Goal: Task Accomplishment & Management: Use online tool/utility

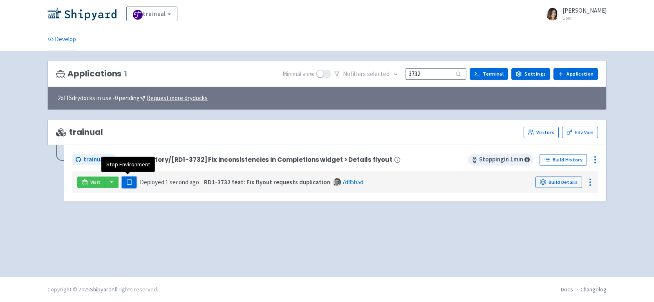
click at [127, 180] on rect "button" at bounding box center [129, 182] width 4 height 4
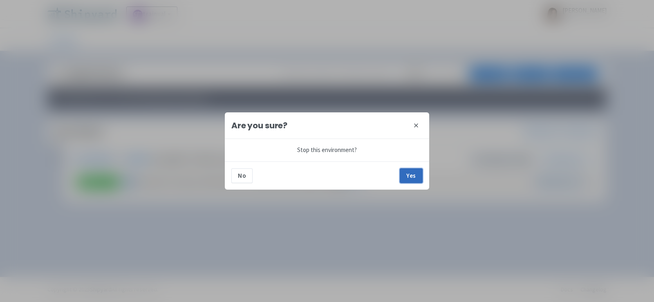
click at [412, 178] on button "Yes" at bounding box center [411, 175] width 23 height 15
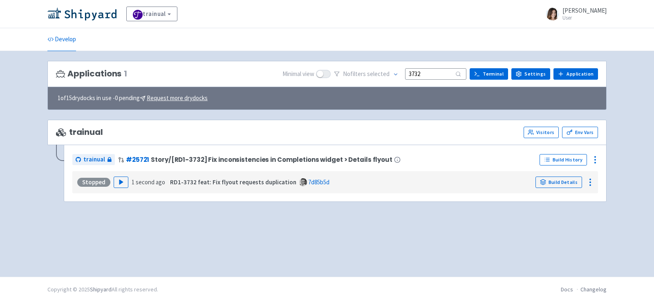
drag, startPoint x: 443, startPoint y: 73, endPoint x: 324, endPoint y: 68, distance: 119.0
click at [324, 68] on div "Minimal view No filter s selected 3732 Terminal Settings Application Terminal" at bounding box center [439, 74] width 315 height 13
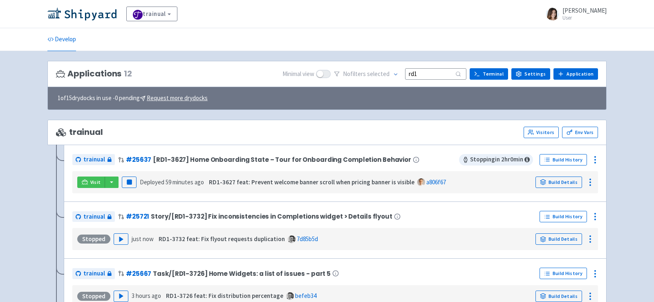
drag, startPoint x: 429, startPoint y: 73, endPoint x: 350, endPoint y: 73, distance: 78.9
click at [375, 73] on div "No filter s selected rd1" at bounding box center [400, 74] width 132 height 13
type input "rd1"
click at [340, 123] on div "trainual Visitors Env Vars" at bounding box center [326, 132] width 559 height 25
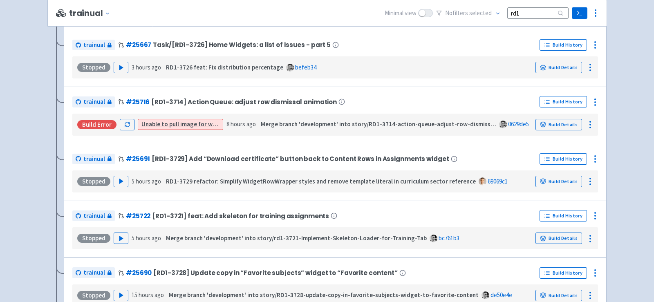
scroll to position [232, 0]
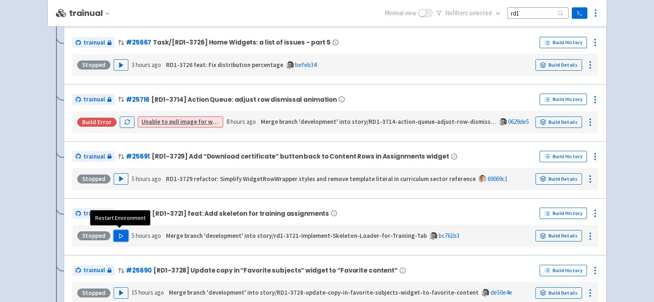
click at [119, 234] on polygon "button" at bounding box center [121, 236] width 4 height 4
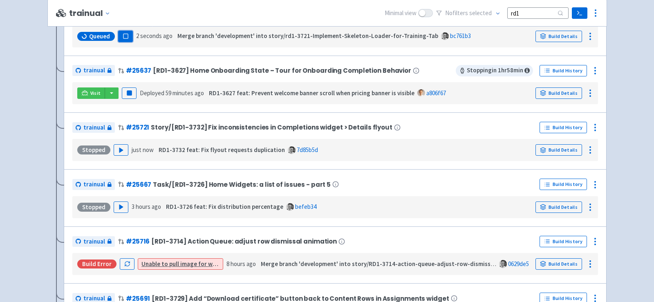
scroll to position [148, 0]
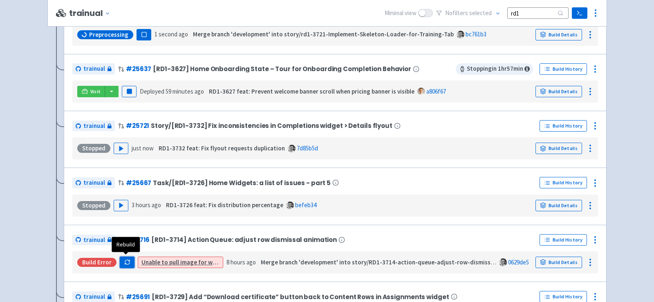
click at [125, 259] on icon "button" at bounding box center [127, 262] width 6 height 6
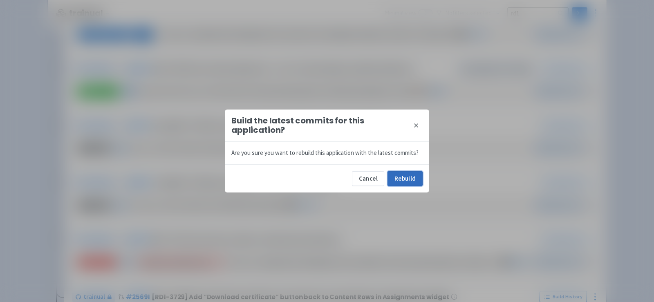
click at [411, 176] on button "Rebuild" at bounding box center [404, 178] width 35 height 15
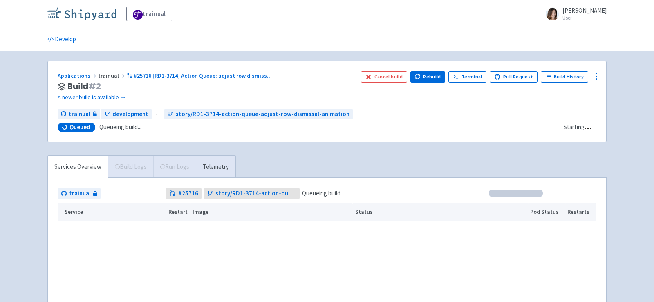
click at [103, 14] on img at bounding box center [81, 13] width 69 height 13
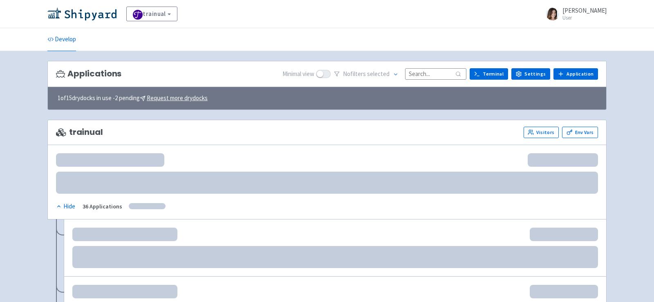
click at [433, 73] on input at bounding box center [435, 73] width 61 height 11
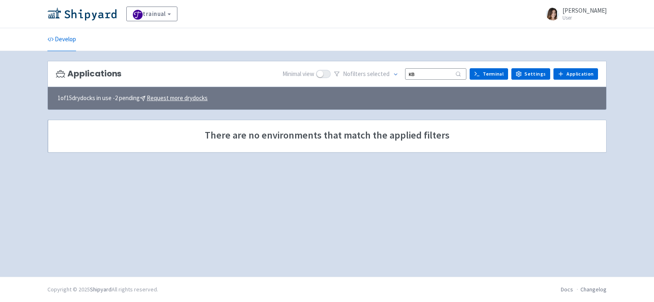
type input "к"
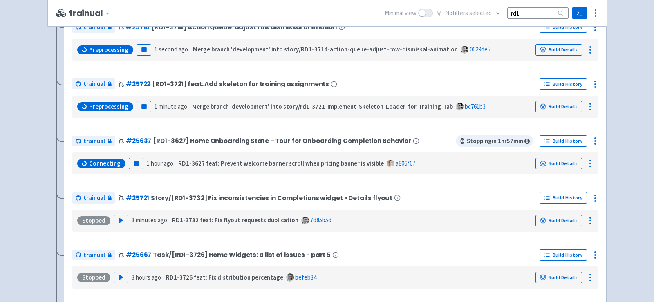
scroll to position [129, 0]
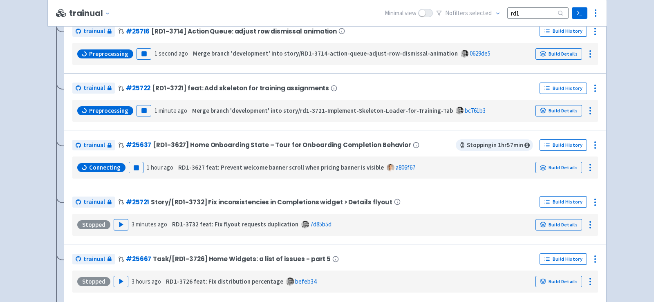
type input "rd1"
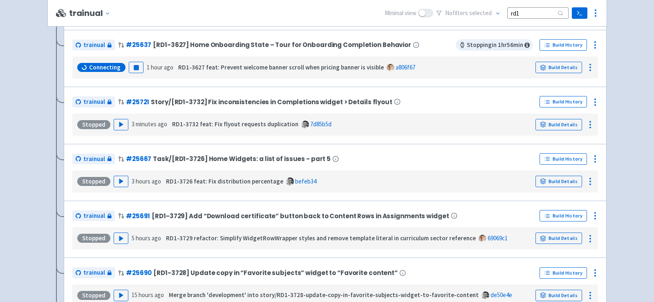
scroll to position [0, 0]
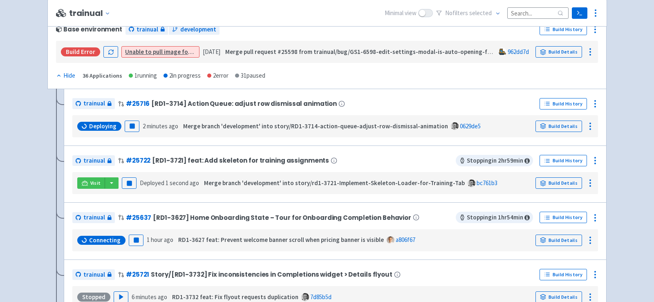
scroll to position [134, 0]
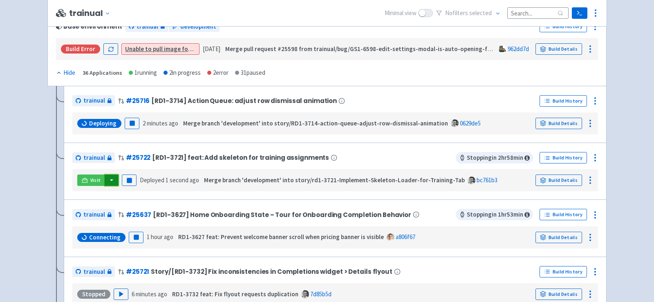
click at [110, 178] on button "button" at bounding box center [112, 179] width 14 height 11
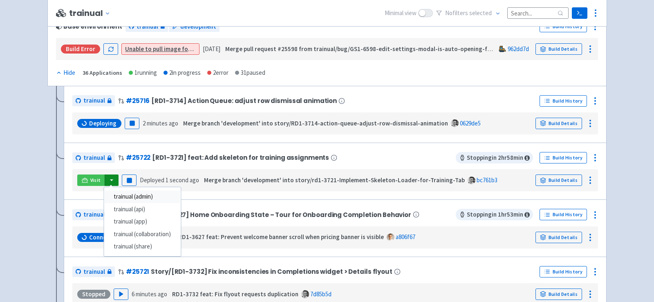
click at [128, 192] on link "trainual (admin)" at bounding box center [142, 196] width 77 height 13
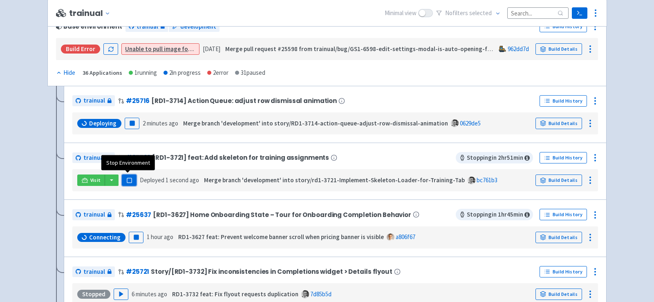
click at [128, 178] on rect "button" at bounding box center [129, 180] width 4 height 4
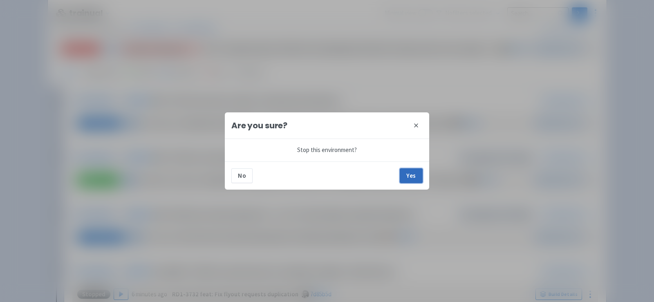
click at [411, 174] on button "Yes" at bounding box center [411, 175] width 23 height 15
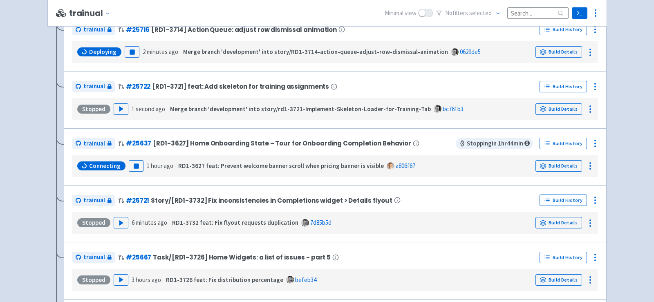
scroll to position [218, 0]
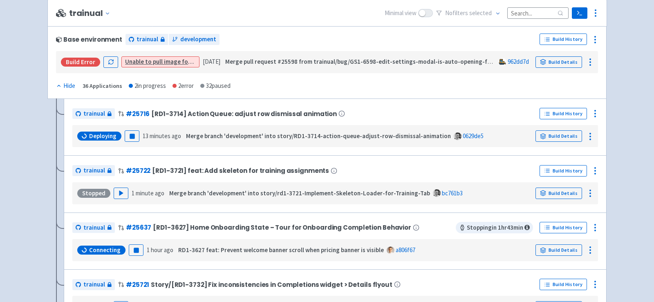
scroll to position [125, 0]
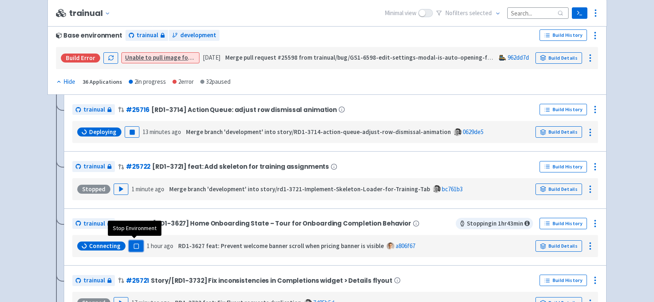
click at [136, 246] on rect "button" at bounding box center [136, 246] width 4 height 4
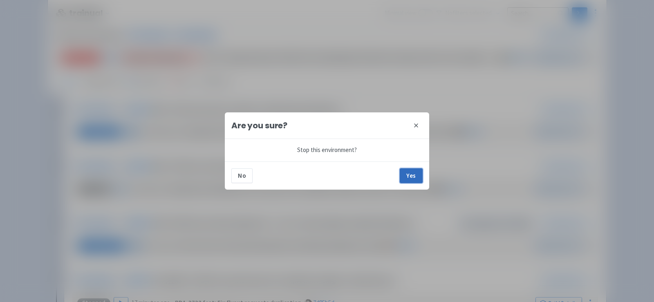
click at [416, 175] on button "Yes" at bounding box center [411, 175] width 23 height 15
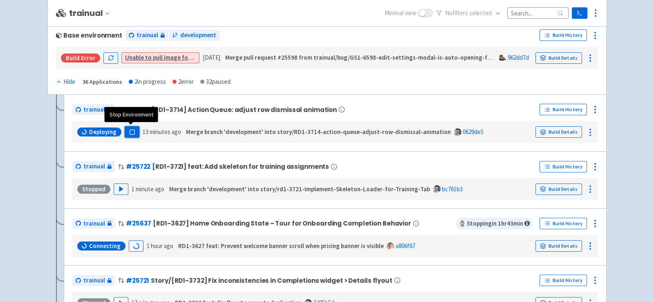
click at [130, 132] on rect "button" at bounding box center [132, 132] width 4 height 4
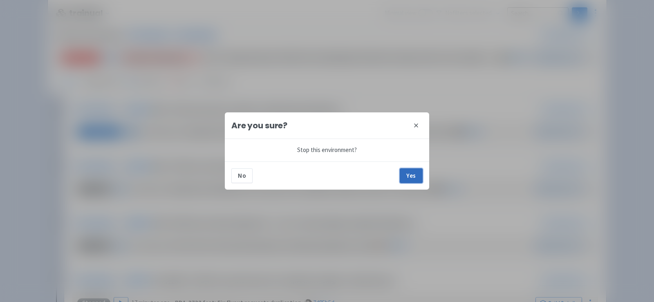
click at [416, 177] on button "Yes" at bounding box center [411, 175] width 23 height 15
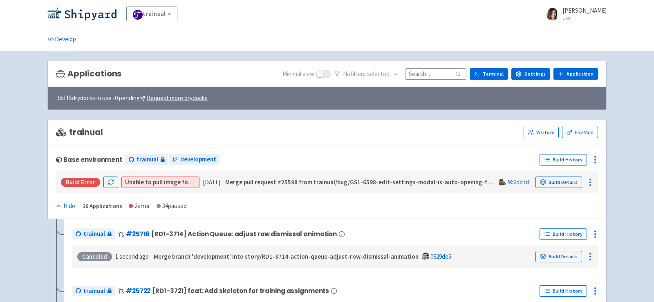
click at [428, 69] on input at bounding box center [435, 73] width 61 height 11
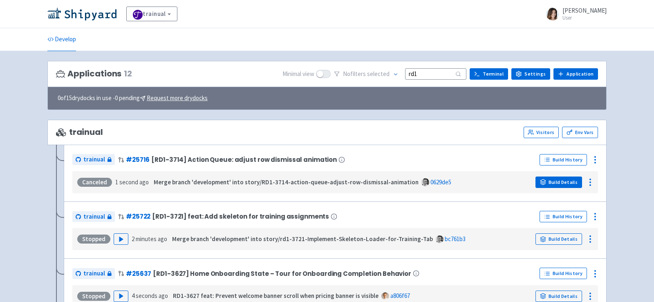
type input "rd1"
click at [558, 177] on link "Build Details" at bounding box center [558, 182] width 47 height 11
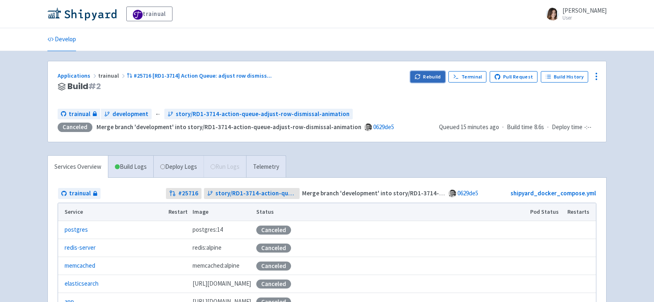
click at [436, 71] on button "Rebuild" at bounding box center [427, 76] width 35 height 11
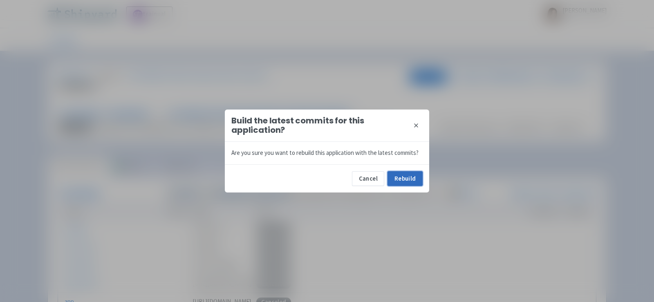
click at [406, 179] on button "Rebuild" at bounding box center [404, 178] width 35 height 15
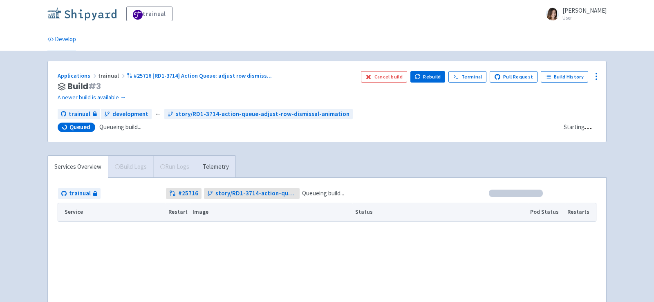
click at [78, 11] on img at bounding box center [81, 13] width 69 height 13
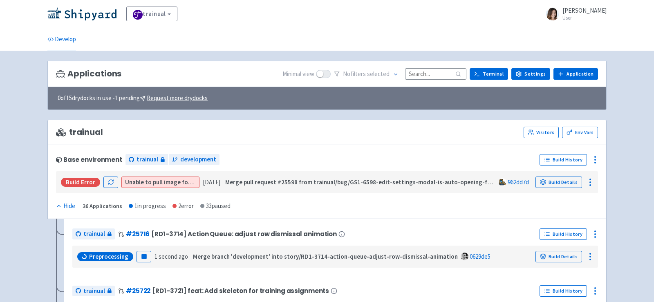
click at [422, 70] on input at bounding box center [435, 73] width 61 height 11
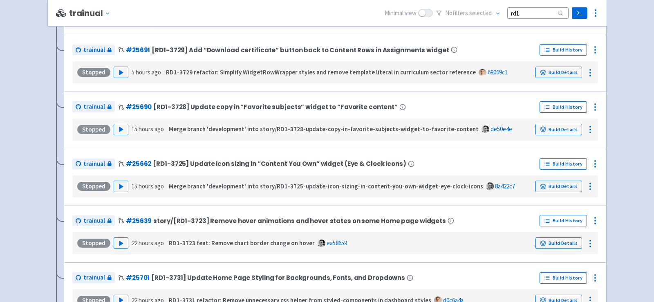
scroll to position [396, 0]
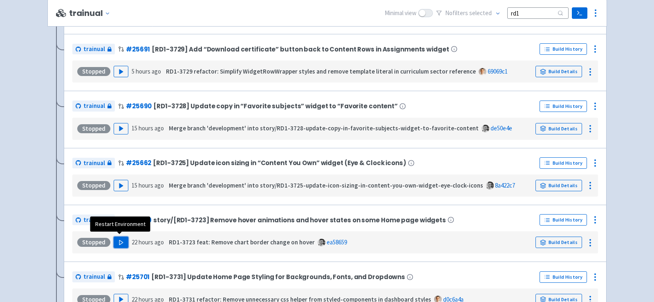
click at [117, 243] on button "Play" at bounding box center [121, 242] width 15 height 11
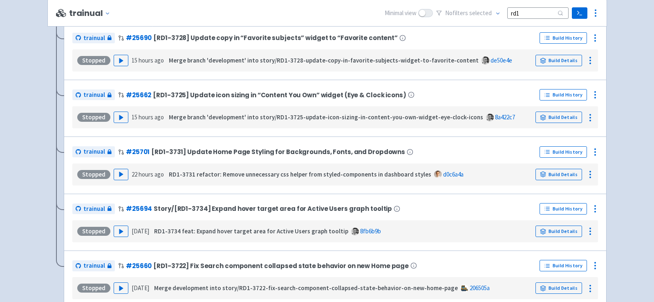
scroll to position [521, 0]
click at [120, 228] on icon "button" at bounding box center [121, 231] width 6 height 6
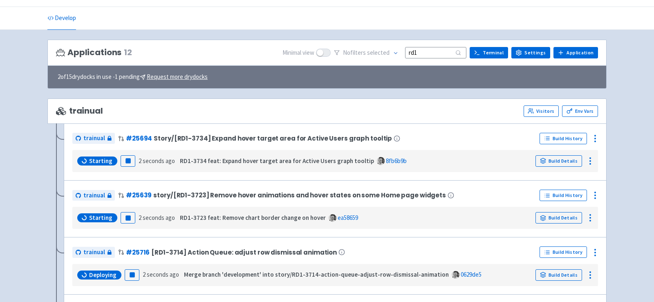
scroll to position [25, 0]
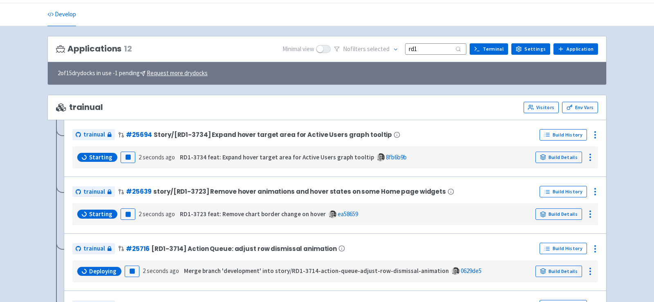
click at [438, 47] on input "rd1" at bounding box center [435, 48] width 61 height 11
type input "r"
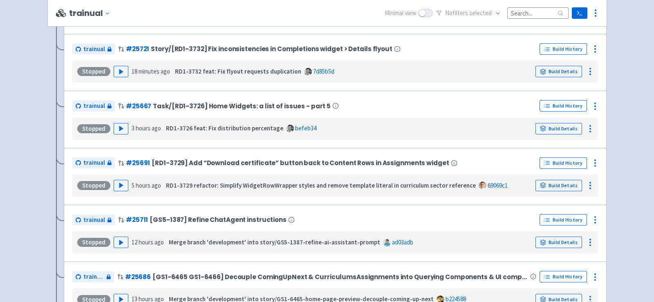
scroll to position [473, 0]
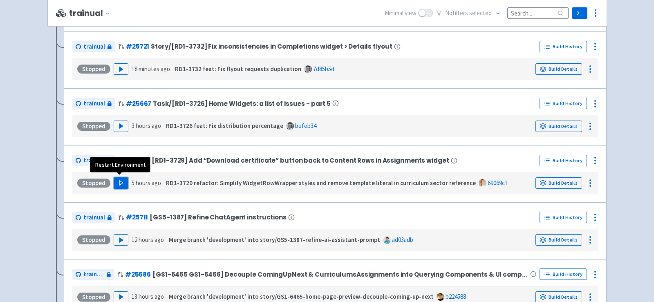
click at [120, 181] on polygon "button" at bounding box center [121, 183] width 4 height 4
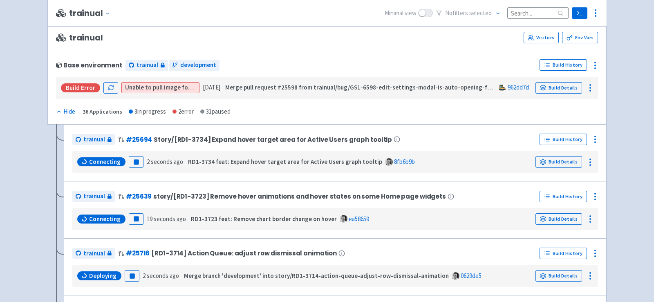
scroll to position [0, 0]
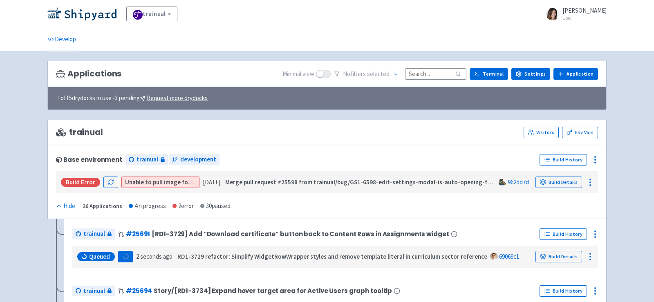
click at [424, 73] on input at bounding box center [435, 73] width 61 height 11
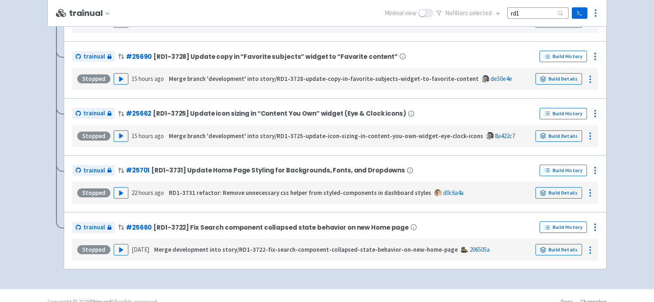
scroll to position [560, 0]
type input "rd1"
click at [116, 187] on button "Play" at bounding box center [121, 192] width 15 height 11
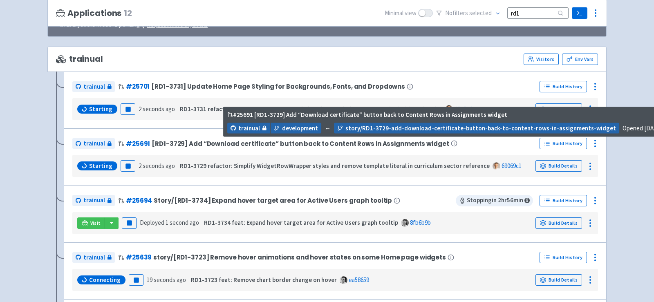
scroll to position [75, 0]
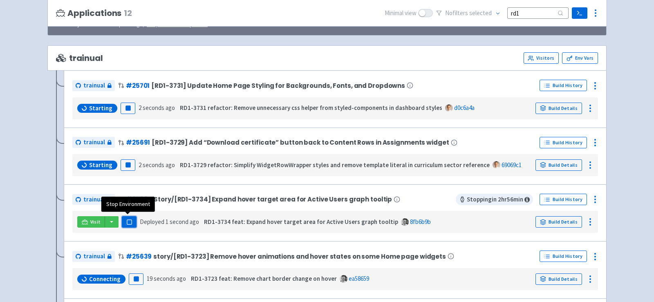
click at [127, 220] on rect "button" at bounding box center [129, 222] width 4 height 4
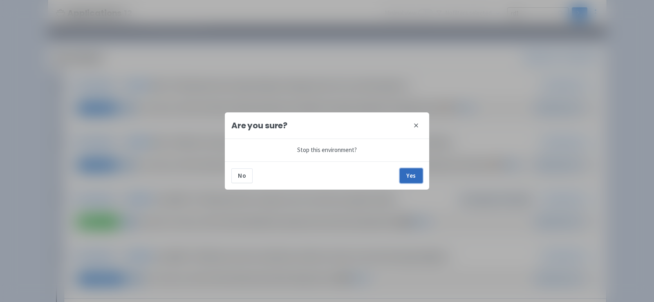
click at [407, 175] on button "Yes" at bounding box center [411, 175] width 23 height 15
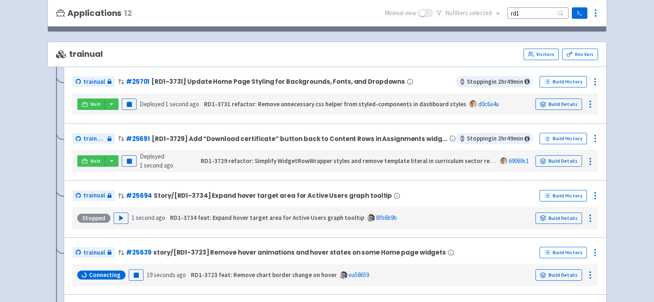
scroll to position [79, 0]
click at [111, 102] on button "button" at bounding box center [112, 103] width 14 height 11
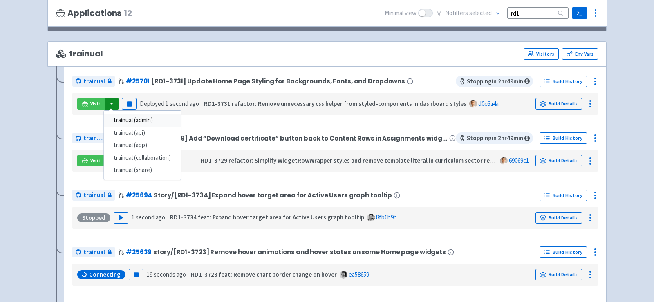
click at [125, 119] on link "trainual (admin)" at bounding box center [142, 120] width 77 height 13
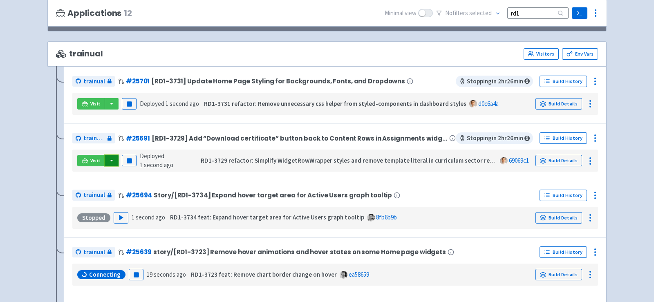
click at [113, 155] on button "button" at bounding box center [112, 160] width 14 height 11
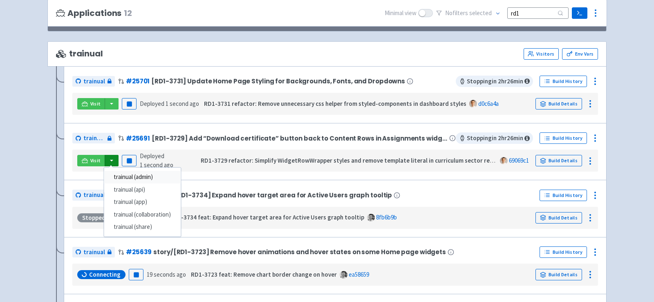
click at [136, 174] on link "trainual (admin)" at bounding box center [142, 177] width 77 height 13
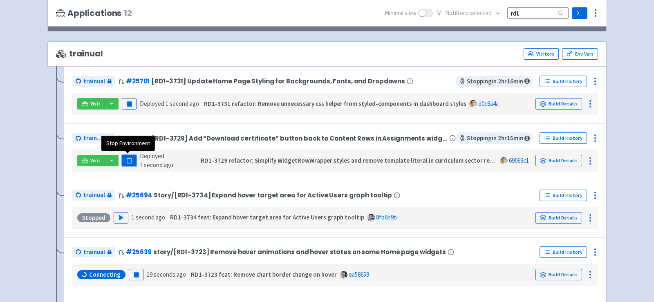
click at [133, 159] on button "Pause" at bounding box center [129, 160] width 15 height 11
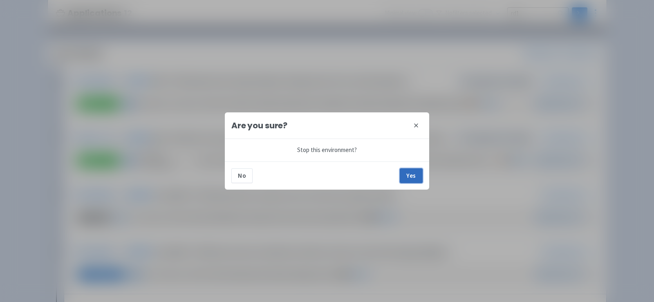
click at [413, 177] on button "Yes" at bounding box center [411, 175] width 23 height 15
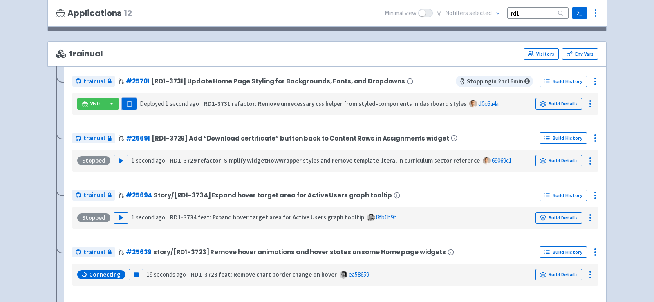
click at [132, 103] on button "Pause" at bounding box center [129, 103] width 15 height 11
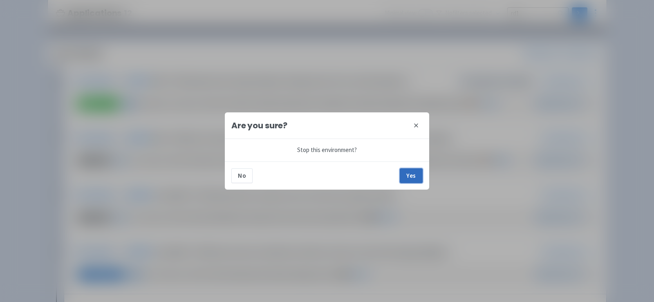
click at [410, 172] on button "Yes" at bounding box center [411, 175] width 23 height 15
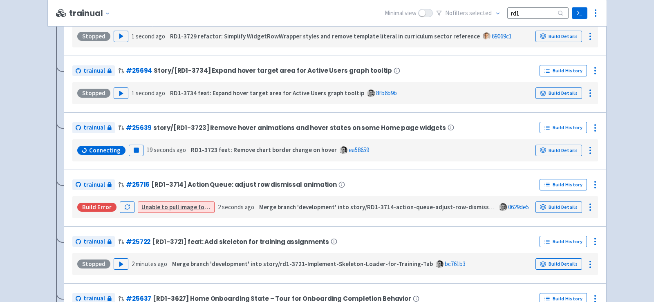
scroll to position [207, 0]
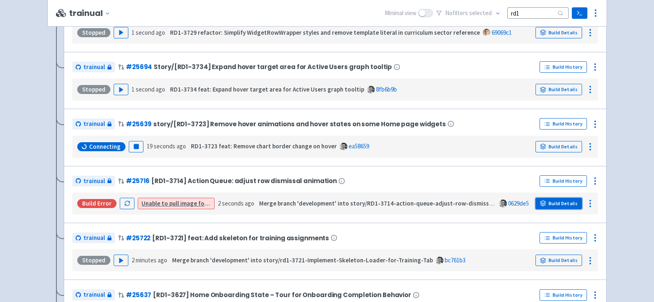
click at [561, 202] on link "Build Details" at bounding box center [558, 203] width 47 height 11
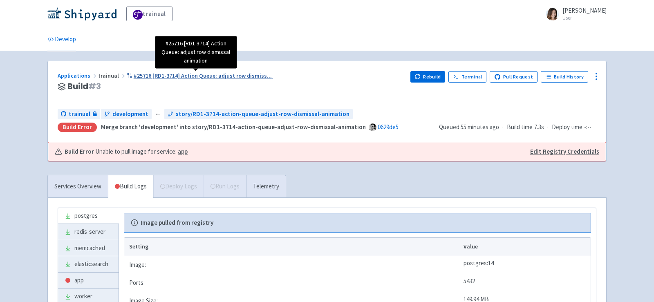
click at [146, 74] on span "#25716 [RD1-3714] Action Queue: adjust row dismiss ..." at bounding box center [203, 75] width 138 height 7
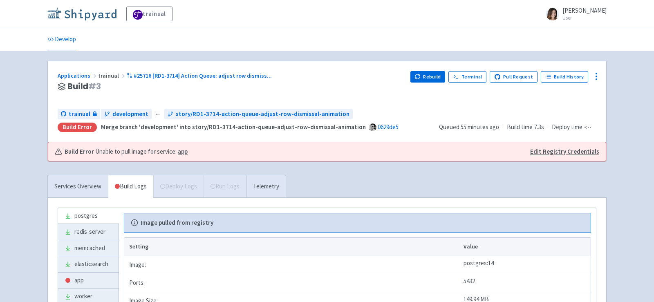
click at [100, 17] on img at bounding box center [81, 13] width 69 height 13
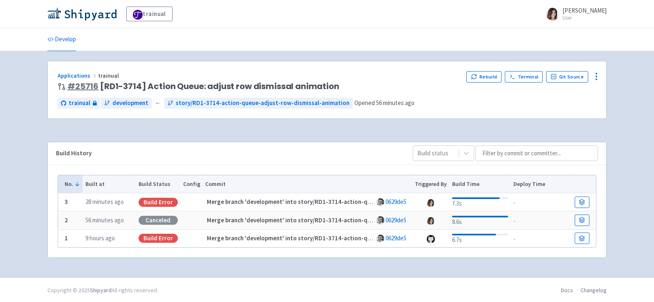
click at [77, 82] on link "# 25716" at bounding box center [82, 85] width 31 height 11
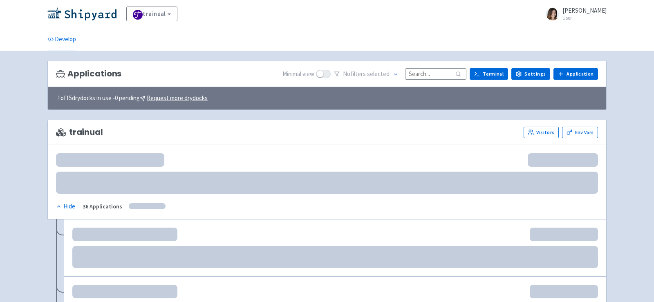
click at [441, 70] on input at bounding box center [435, 73] width 61 height 11
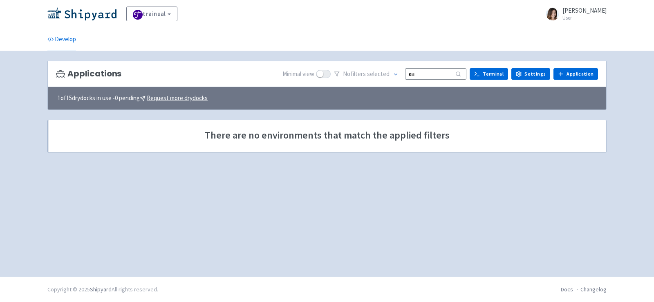
type input "к"
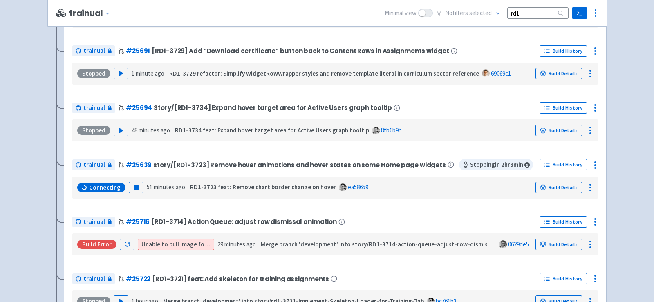
scroll to position [170, 0]
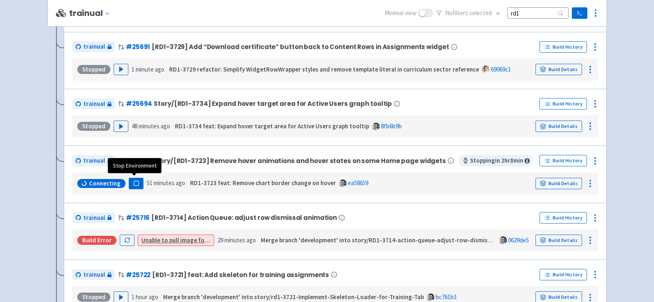
type input "rd1"
click at [135, 181] on rect "button" at bounding box center [136, 183] width 4 height 4
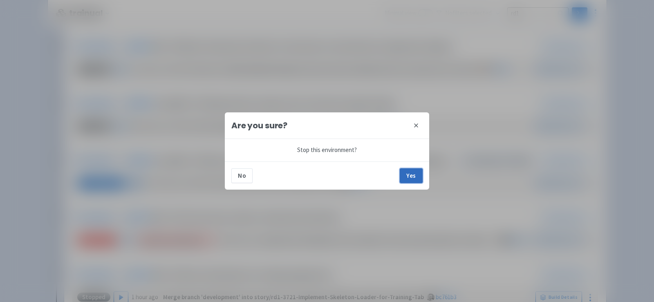
click at [413, 174] on button "Yes" at bounding box center [411, 175] width 23 height 15
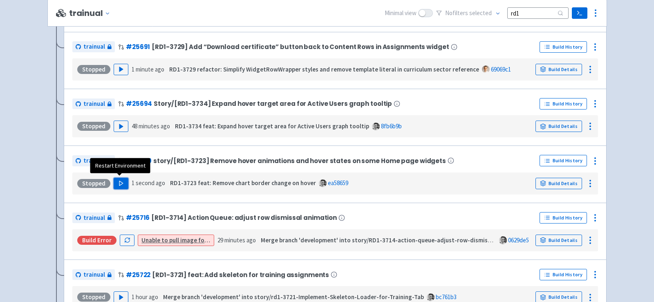
click at [121, 180] on icon "button" at bounding box center [121, 183] width 6 height 6
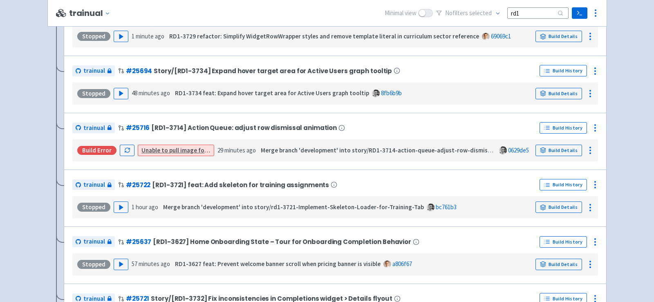
scroll to position [262, 0]
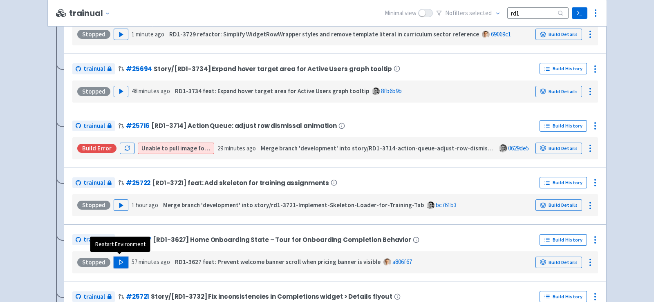
click at [120, 260] on polygon "button" at bounding box center [121, 262] width 4 height 4
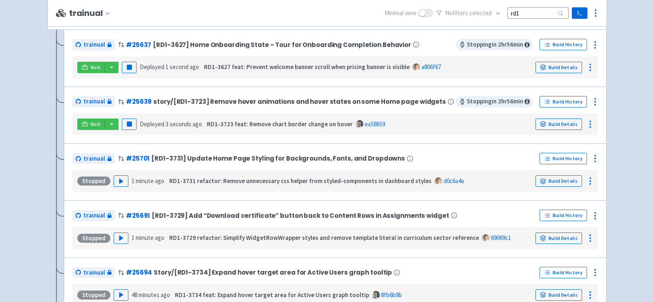
scroll to position [25, 0]
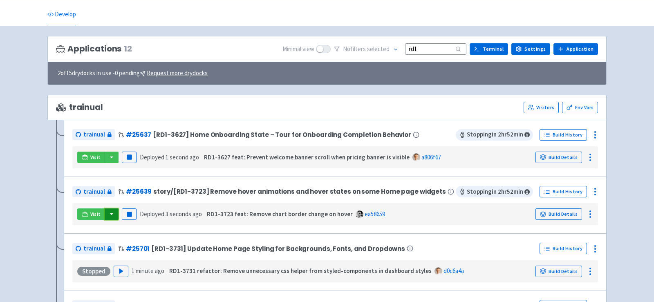
click at [113, 213] on button "button" at bounding box center [112, 213] width 14 height 11
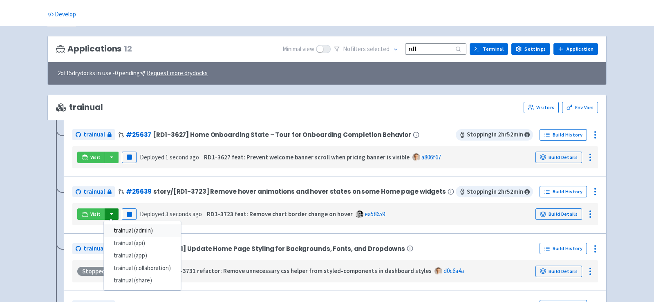
click at [157, 230] on link "trainual (admin)" at bounding box center [142, 230] width 77 height 13
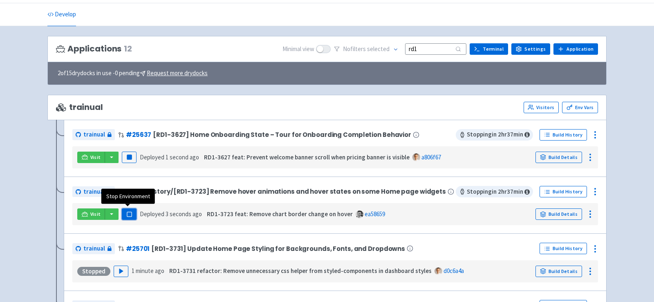
click at [130, 216] on button "Pause" at bounding box center [129, 213] width 15 height 11
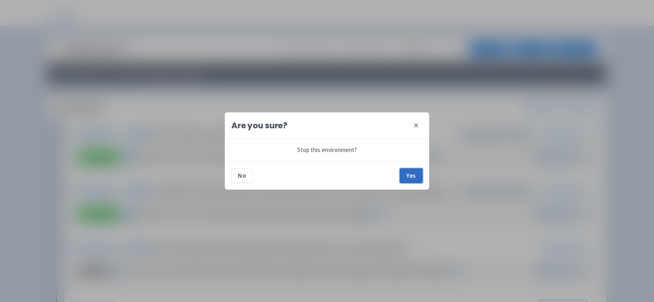
click at [411, 170] on button "Yes" at bounding box center [411, 175] width 23 height 15
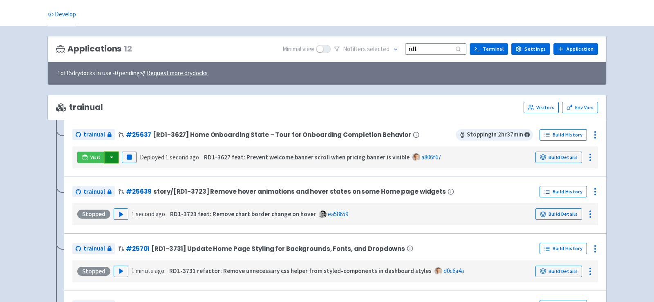
click at [112, 154] on button "button" at bounding box center [112, 157] width 14 height 11
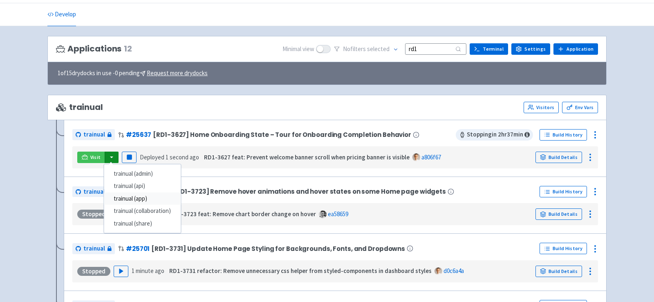
click at [147, 197] on link "trainual (app)" at bounding box center [142, 198] width 77 height 13
